Goal: Transaction & Acquisition: Purchase product/service

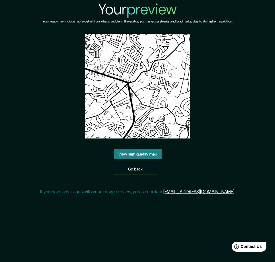
click at [214, 177] on div "Your preview Your map may include more detail than what's visible in the editor…" at bounding box center [137, 100] width 195 height 200
click at [148, 170] on link "Go back" at bounding box center [135, 169] width 43 height 11
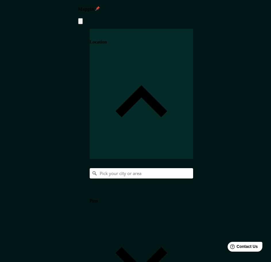
click at [193, 168] on input "Pick your city or area" at bounding box center [142, 173] width 104 height 10
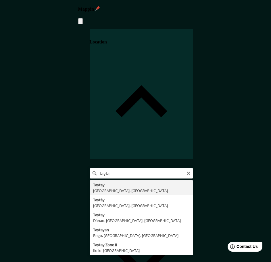
type input "[GEOGRAPHIC_DATA], [GEOGRAPHIC_DATA], [GEOGRAPHIC_DATA]"
